Goal: Task Accomplishment & Management: Manage account settings

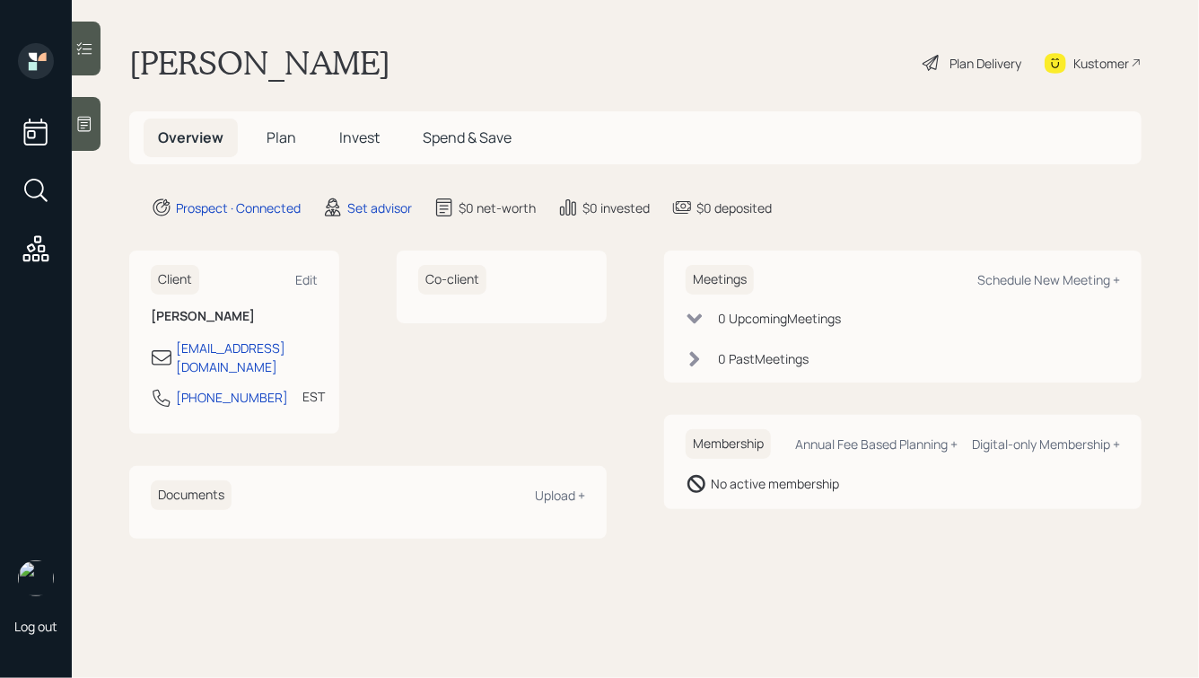
click at [89, 119] on icon at bounding box center [84, 124] width 13 height 15
click at [87, 126] on icon at bounding box center [84, 124] width 18 height 18
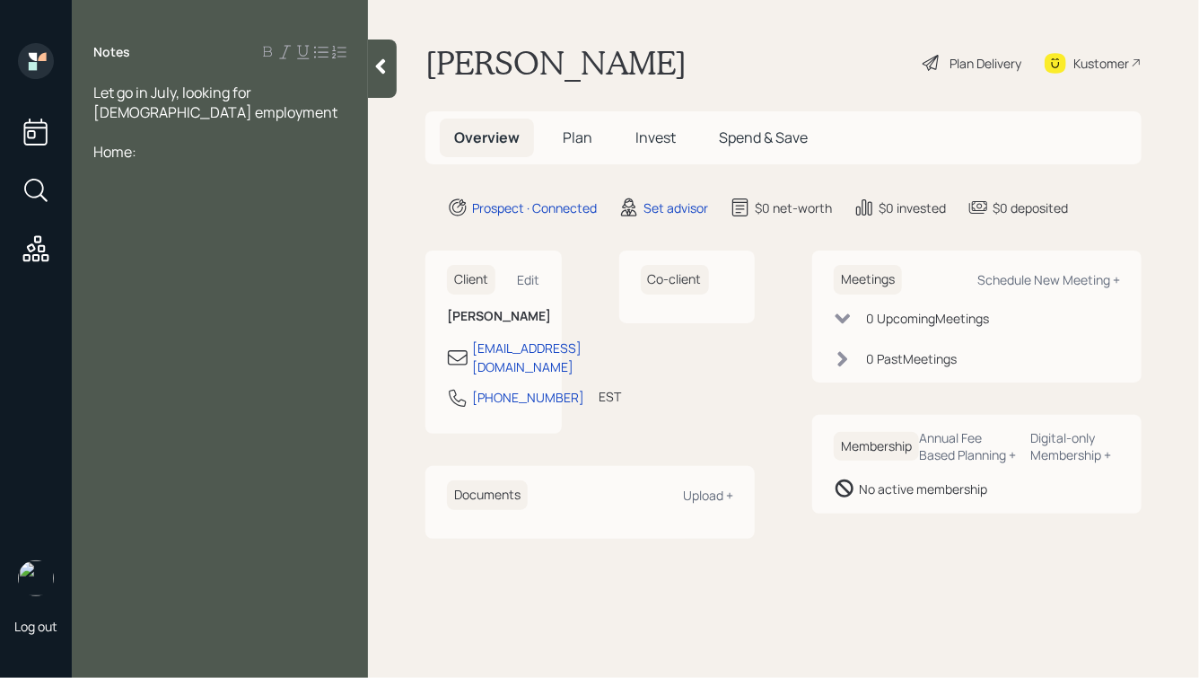
click at [109, 139] on div at bounding box center [219, 132] width 253 height 20
click at [118, 154] on div at bounding box center [219, 152] width 253 height 20
click at [97, 159] on div at bounding box center [219, 152] width 253 height 20
click at [172, 197] on div "Savings:" at bounding box center [219, 191] width 253 height 20
click at [127, 224] on div at bounding box center [219, 231] width 253 height 20
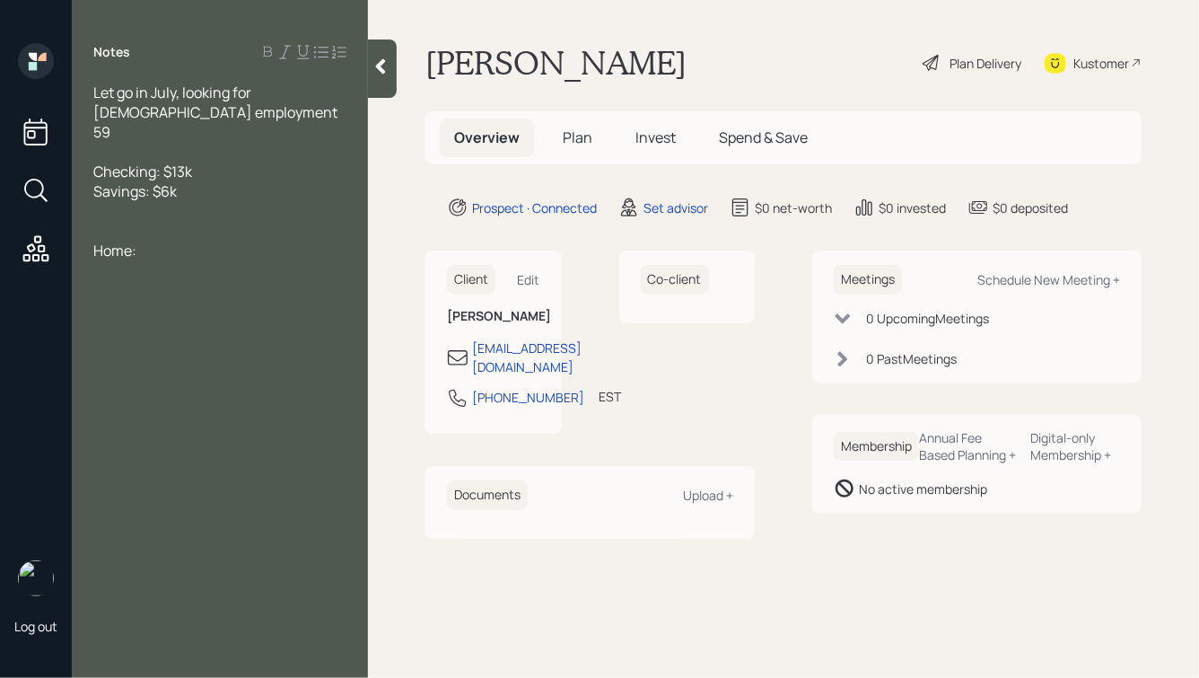
click at [110, 211] on div at bounding box center [219, 211] width 253 height 20
click at [149, 134] on div "59" at bounding box center [219, 132] width 253 height 20
click at [132, 232] on div at bounding box center [219, 231] width 253 height 20
click at [169, 311] on div "Home:" at bounding box center [219, 310] width 253 height 20
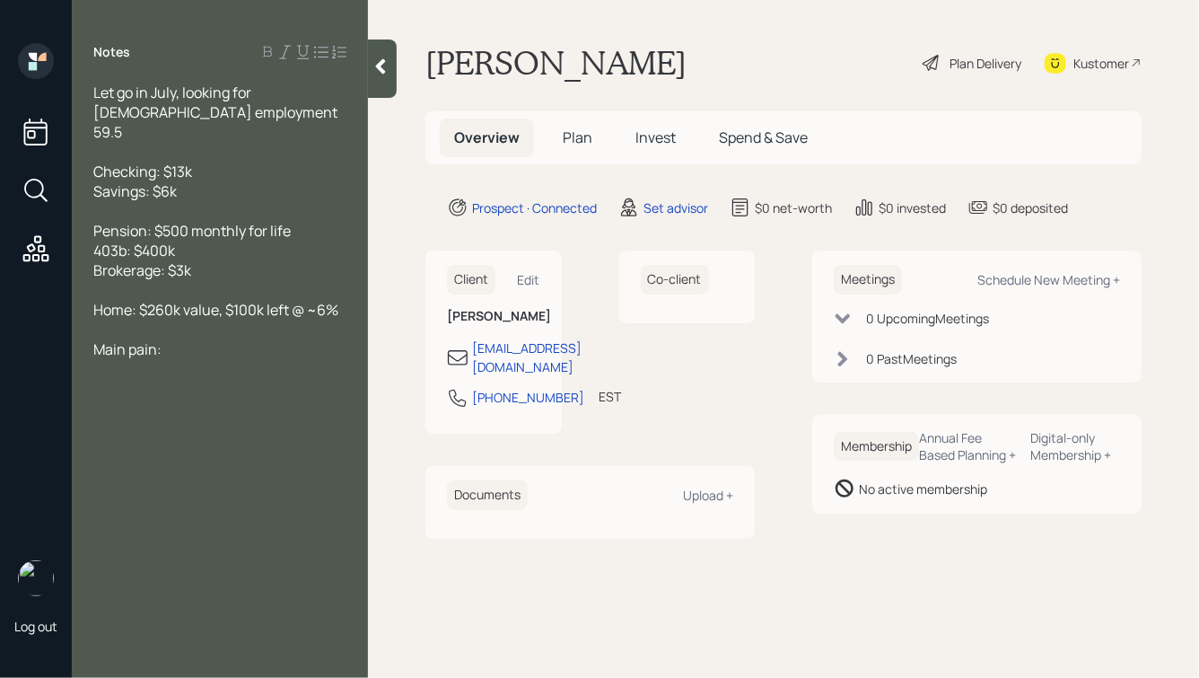
click at [389, 81] on div at bounding box center [382, 68] width 29 height 58
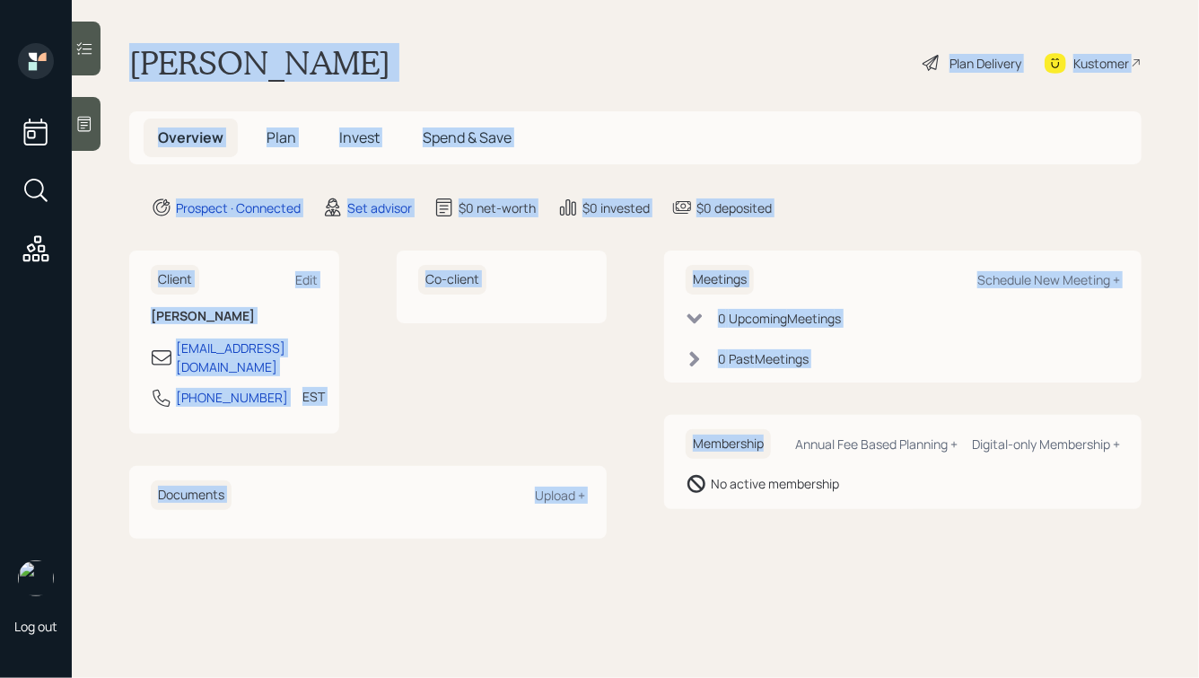
drag, startPoint x: 126, startPoint y: 54, endPoint x: 678, endPoint y: 463, distance: 687.2
click at [678, 463] on main "Angela Schardein Plan Delivery Kustomer Overview Plan Invest Spend & Save Prosp…" at bounding box center [635, 339] width 1127 height 678
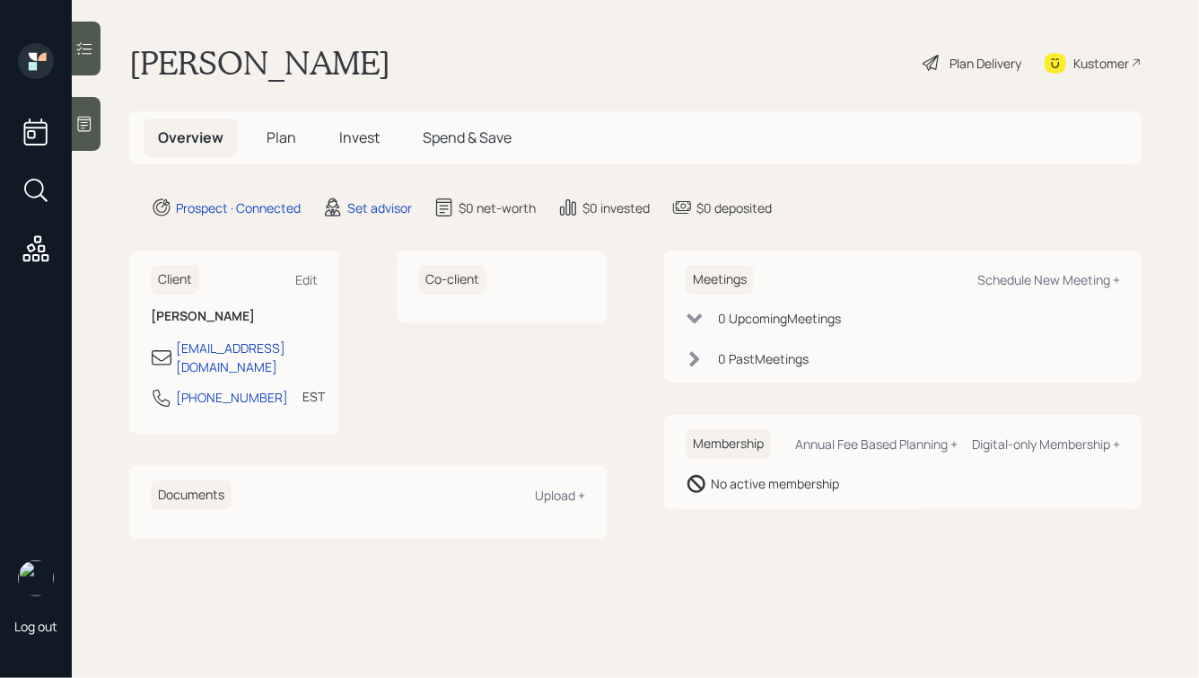
click at [825, 533] on main "Angela Schardein Plan Delivery Kustomer Overview Plan Invest Spend & Save Prosp…" at bounding box center [635, 339] width 1127 height 678
click at [1047, 284] on div "Schedule New Meeting +" at bounding box center [1048, 279] width 143 height 17
select select "round-robin"
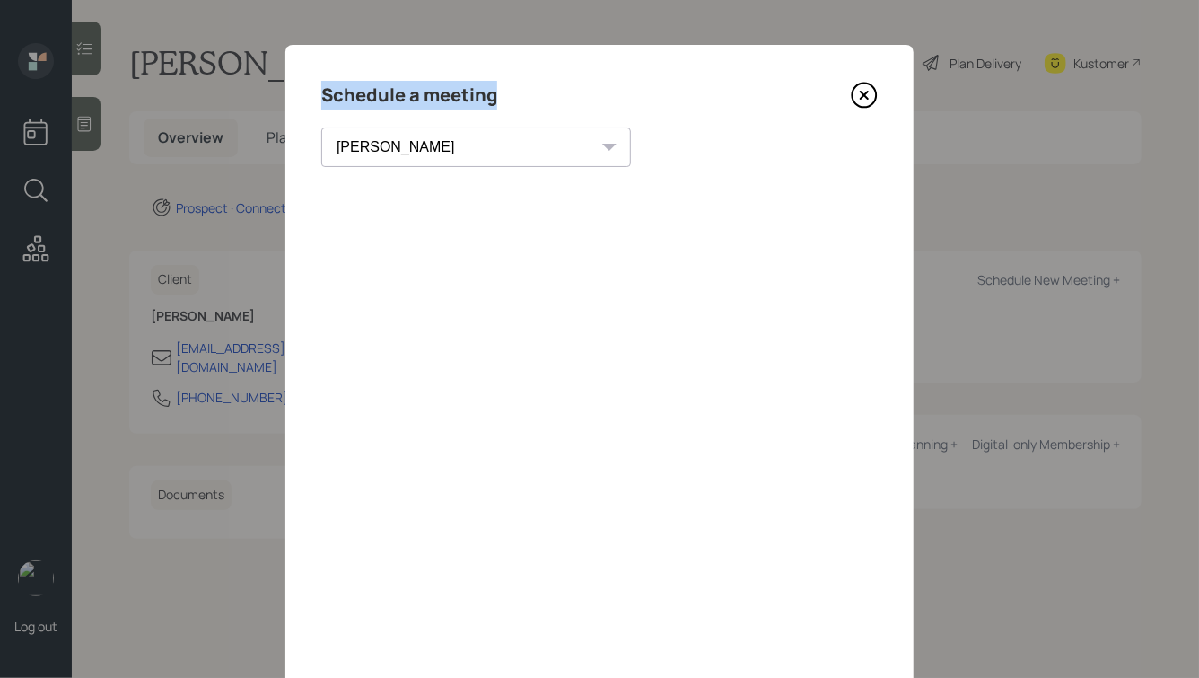
drag, startPoint x: 499, startPoint y: 98, endPoint x: 318, endPoint y: 92, distance: 181.4
click at [319, 92] on div "Schedule a meeting Theresa Spinello Matthew Burke Xavier Ross Eitan Bar-David I…" at bounding box center [599, 404] width 628 height 718
click at [459, 89] on h4 "Schedule a meeting" at bounding box center [409, 95] width 176 height 29
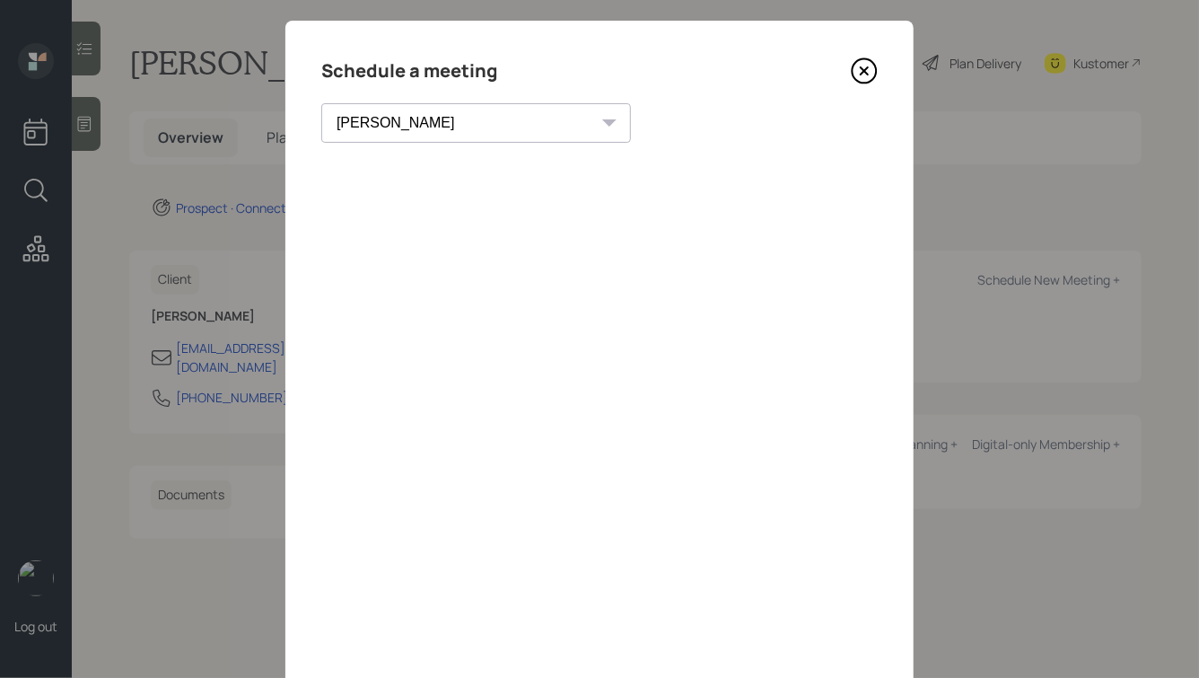
scroll to position [26, 0]
click at [556, 156] on div "Schedule a meeting Theresa Spinello Matthew Burke Xavier Ross Eitan Bar-David I…" at bounding box center [599, 378] width 628 height 718
click at [863, 66] on icon at bounding box center [864, 69] width 27 height 27
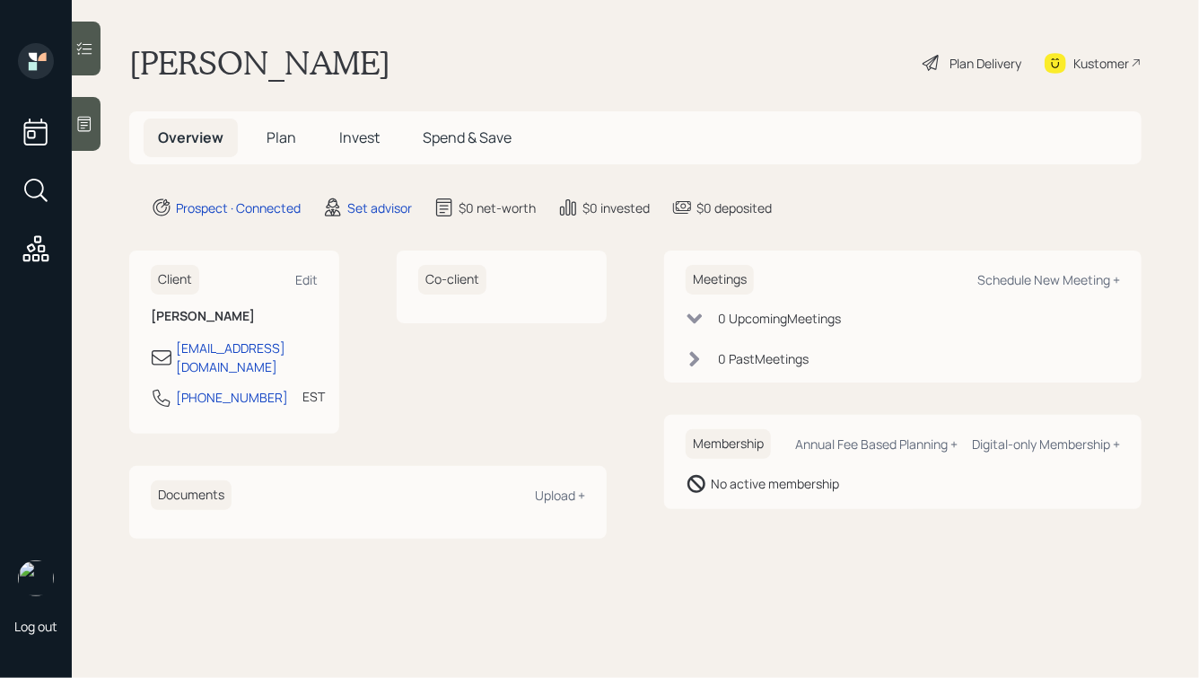
click at [99, 118] on div at bounding box center [86, 124] width 29 height 54
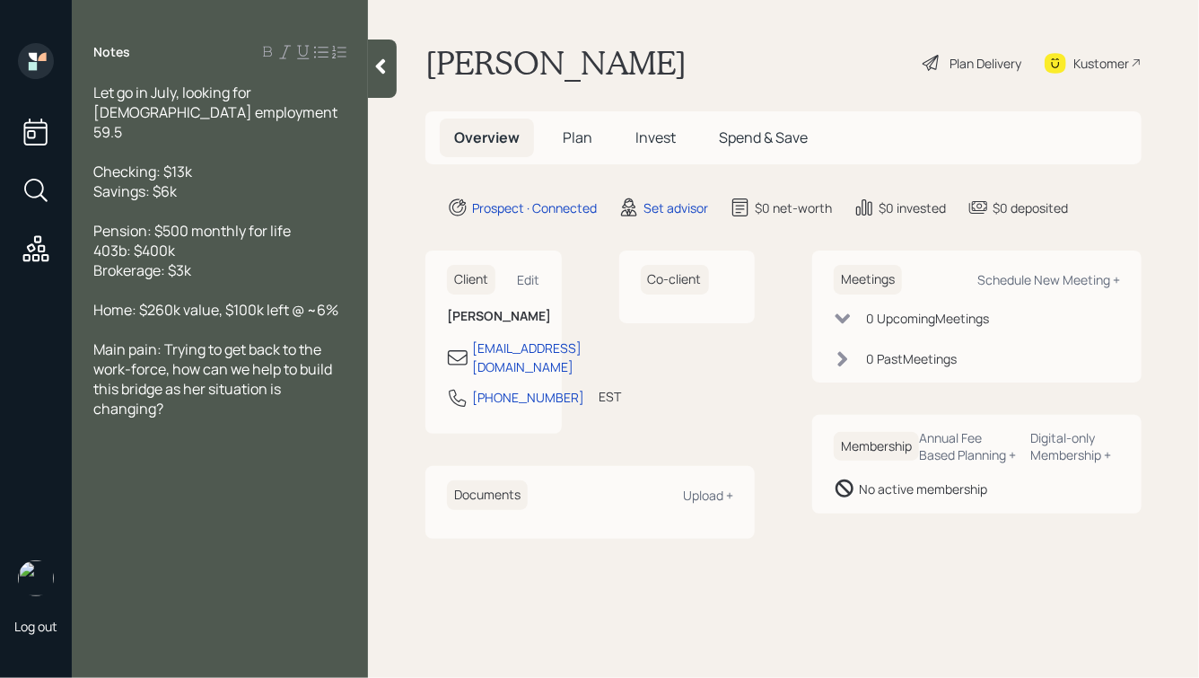
click at [368, 66] on div at bounding box center [382, 68] width 29 height 58
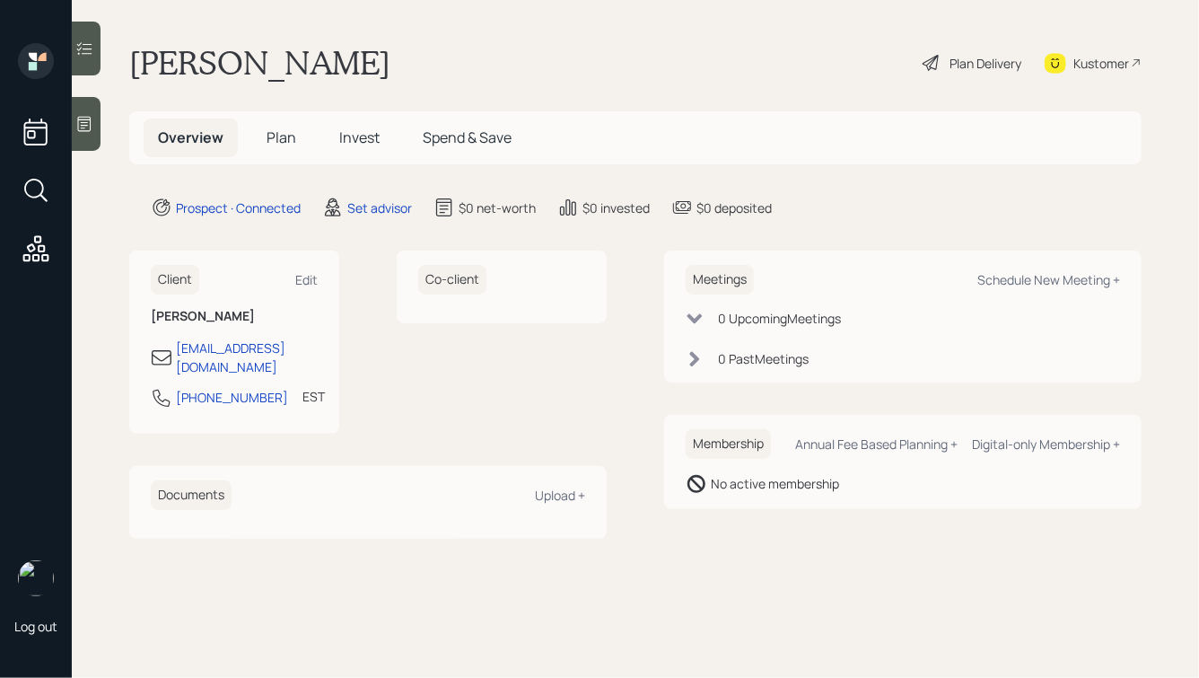
click at [87, 123] on icon at bounding box center [84, 124] width 18 height 18
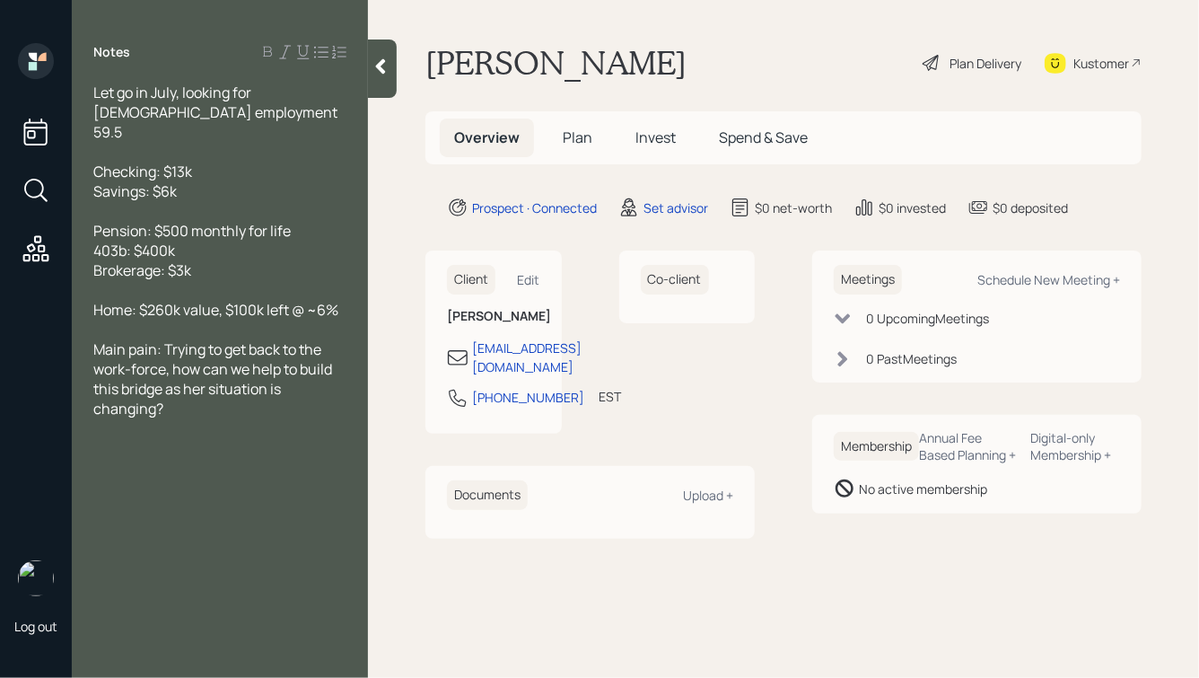
click at [173, 121] on span "Let go in July, looking for full-time employment 59.5" at bounding box center [215, 112] width 244 height 59
click at [386, 73] on icon at bounding box center [381, 66] width 18 height 18
